Goal: Obtain resource: Download file/media

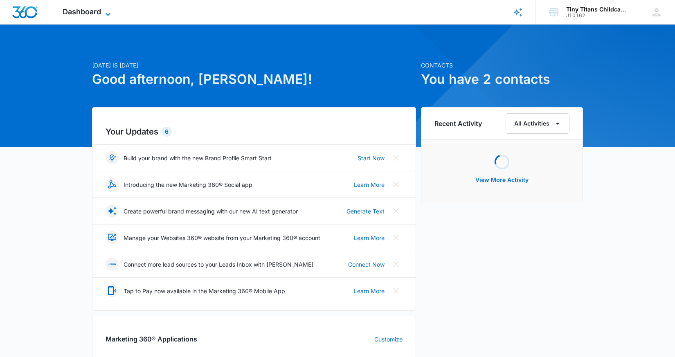
click at [69, 11] on span "Dashboard" at bounding box center [82, 11] width 38 height 9
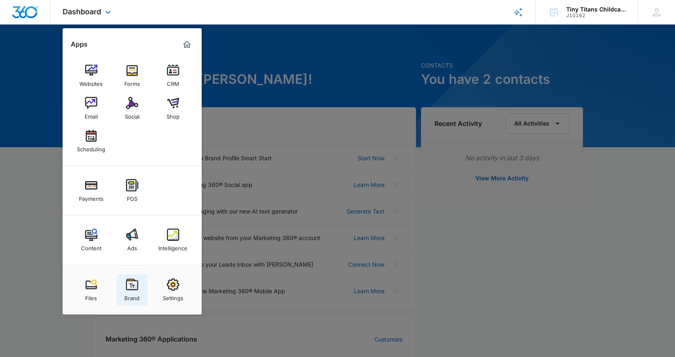
click at [138, 293] on div "Brand" at bounding box center [131, 296] width 15 height 11
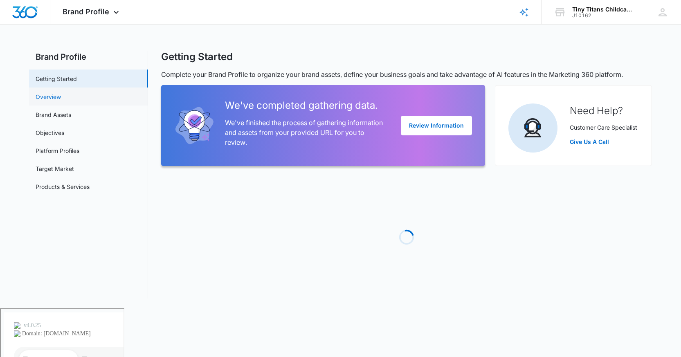
click at [50, 98] on link "Overview" at bounding box center [48, 96] width 25 height 9
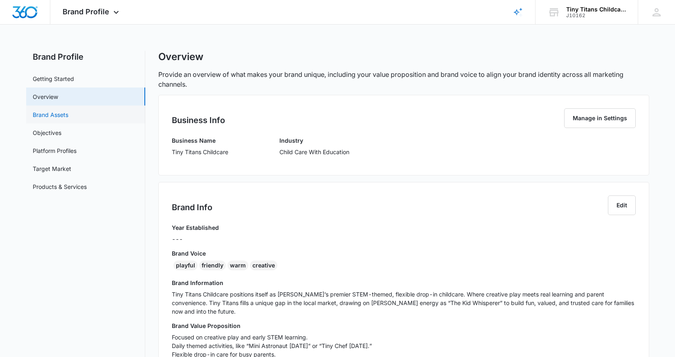
click at [58, 115] on link "Brand Assets" at bounding box center [51, 114] width 36 height 9
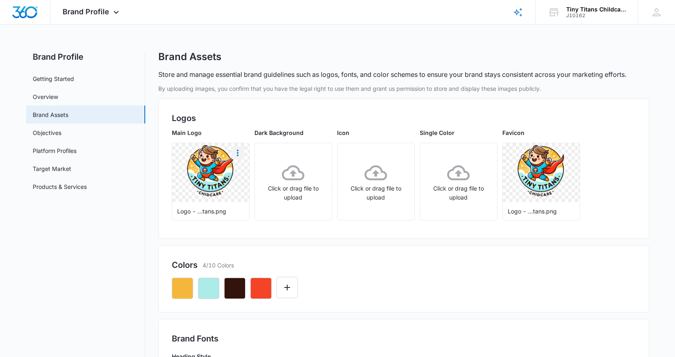
click at [239, 155] on icon "More" at bounding box center [238, 153] width 10 height 10
click at [258, 175] on div "Download" at bounding box center [254, 176] width 27 height 6
click at [51, 101] on link "Overview" at bounding box center [45, 96] width 25 height 9
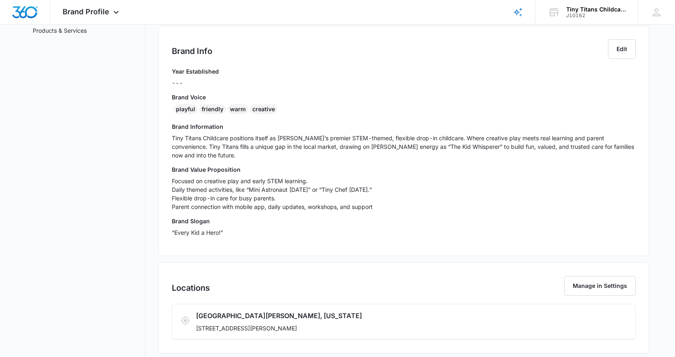
scroll to position [159, 0]
